Goal: Task Accomplishment & Management: Use online tool/utility

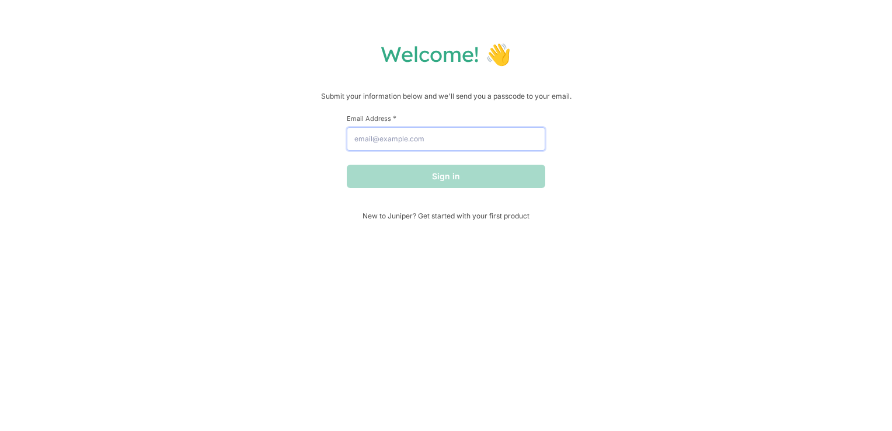
click at [439, 137] on input "Email Address *" at bounding box center [446, 138] width 199 height 23
type input "[EMAIL_ADDRESS][DOMAIN_NAME]"
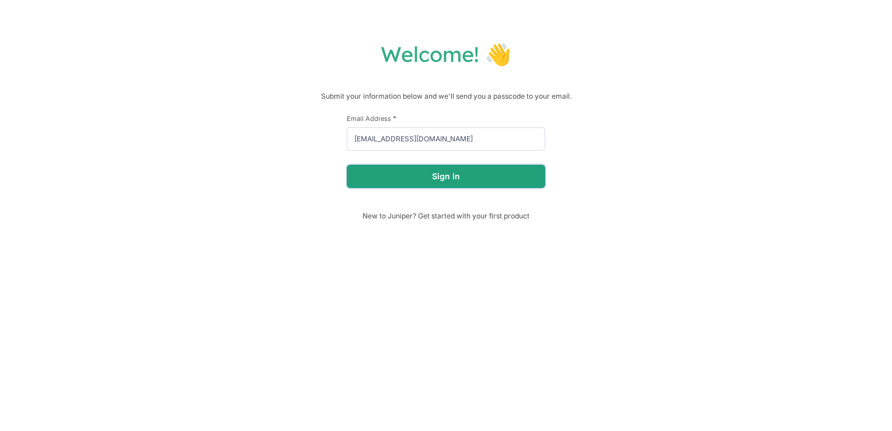
click at [415, 183] on button "Sign in" at bounding box center [446, 176] width 199 height 23
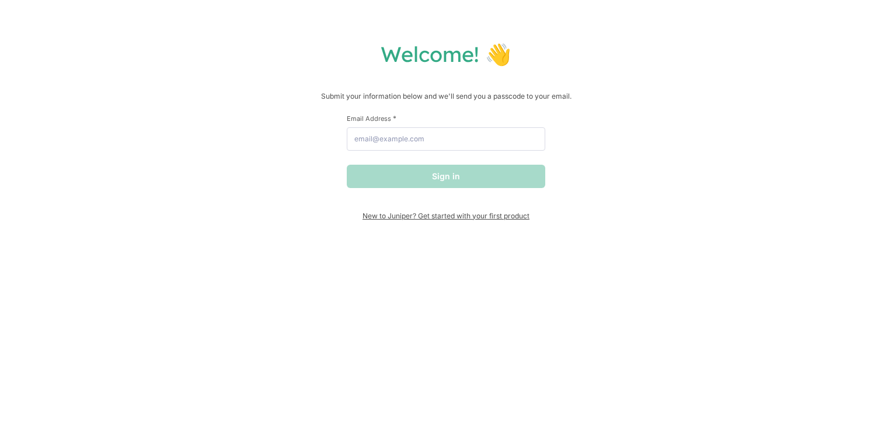
click at [441, 220] on span "New to Juniper? Get started with your first product" at bounding box center [446, 215] width 199 height 9
